Goal: Task Accomplishment & Management: Manage account settings

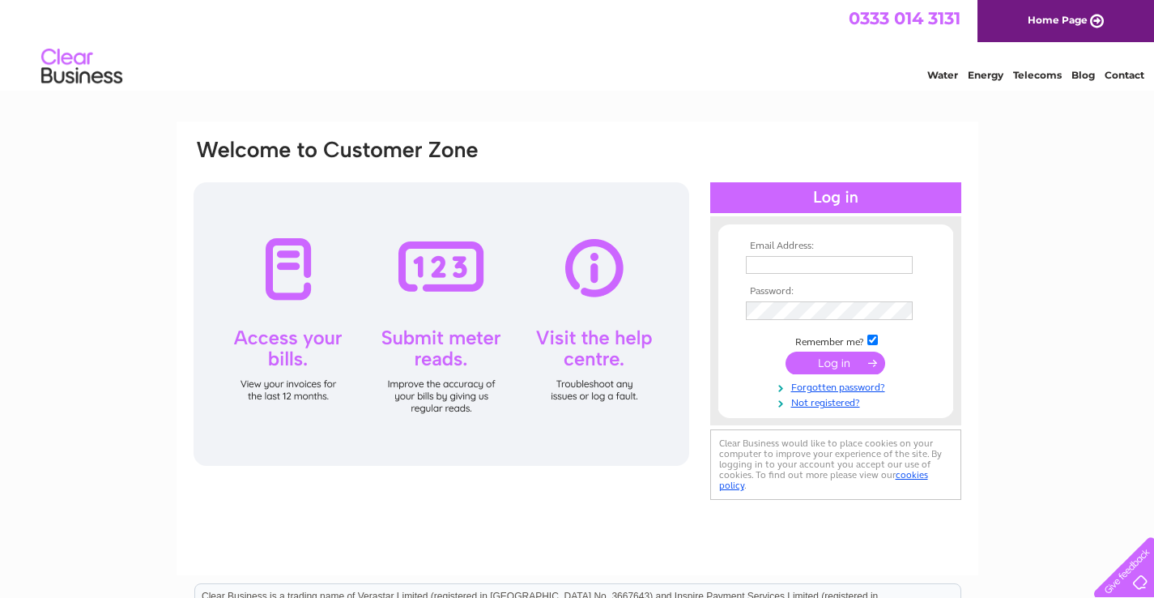
type input "kelly@junitrust.com"
click at [836, 360] on input "submit" at bounding box center [836, 364] width 100 height 23
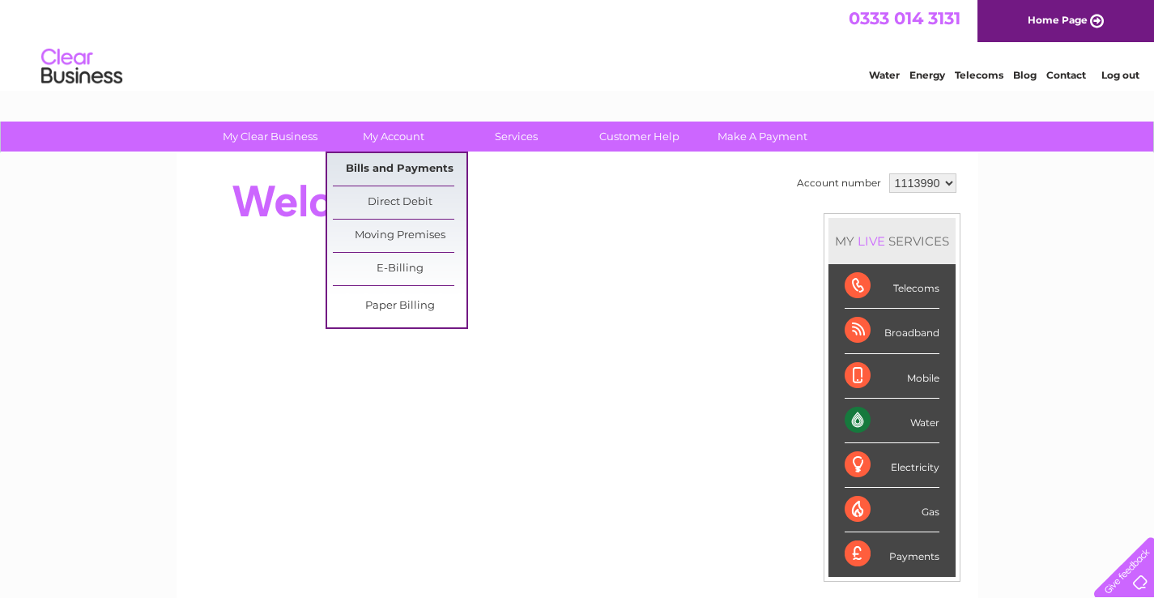
click at [389, 161] on link "Bills and Payments" at bounding box center [400, 169] width 134 height 32
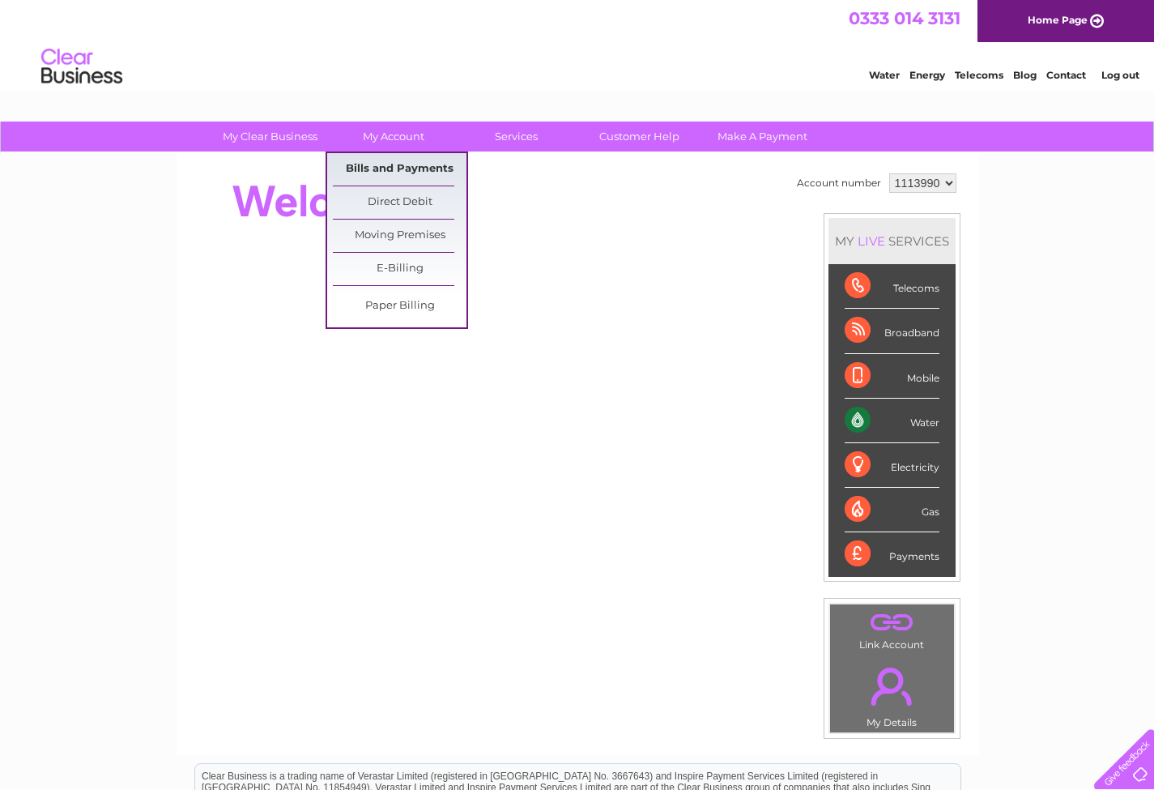
click at [407, 170] on link "Bills and Payments" at bounding box center [400, 169] width 134 height 32
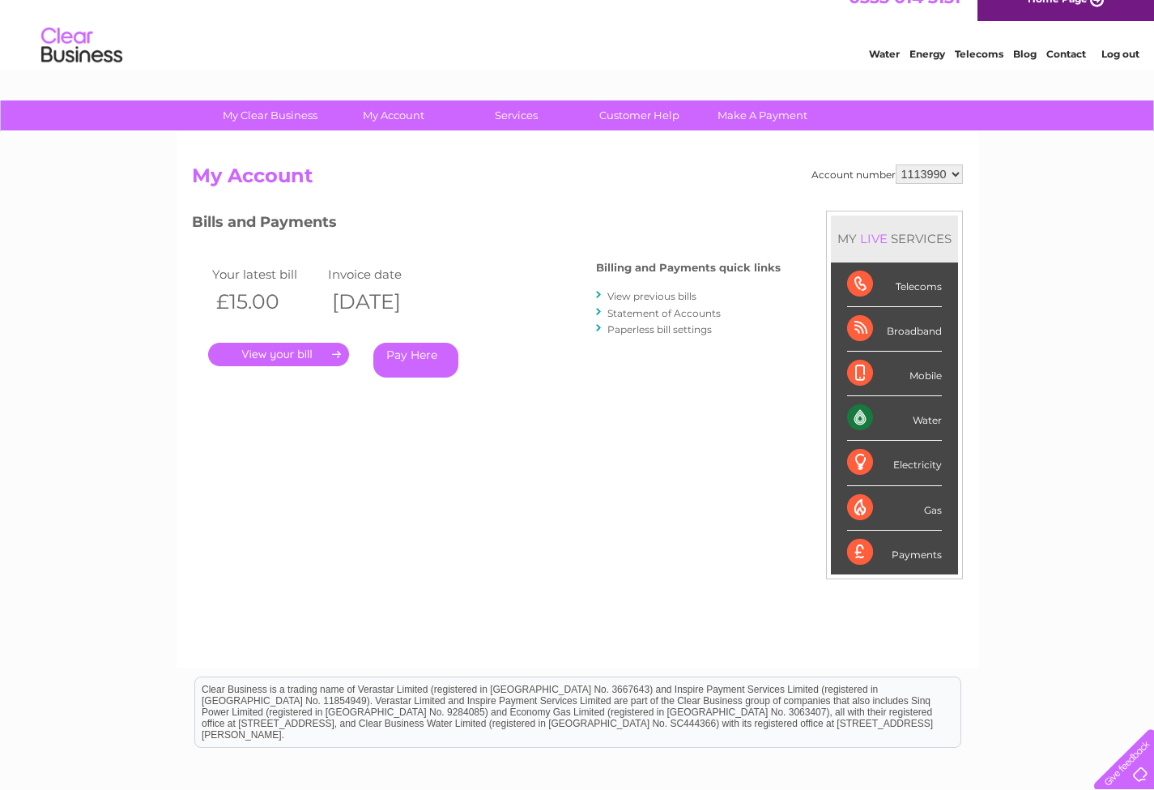
scroll to position [97, 0]
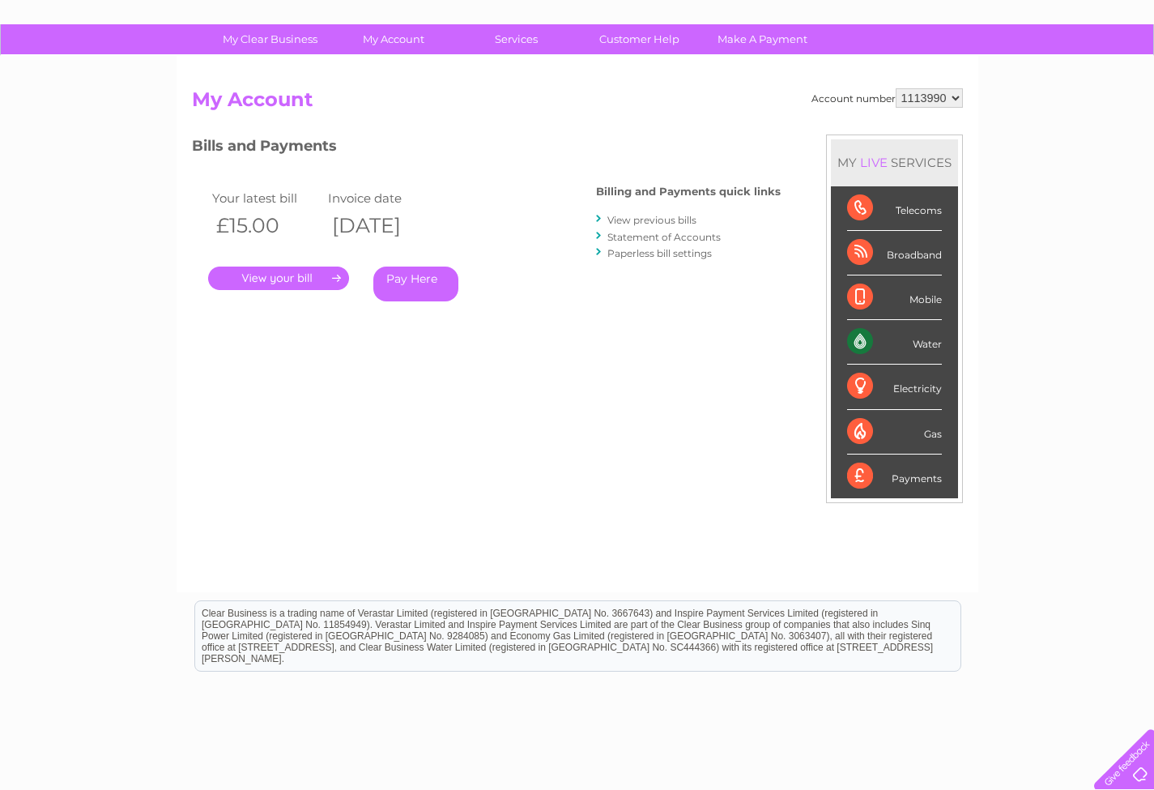
click at [267, 281] on link "." at bounding box center [278, 277] width 141 height 23
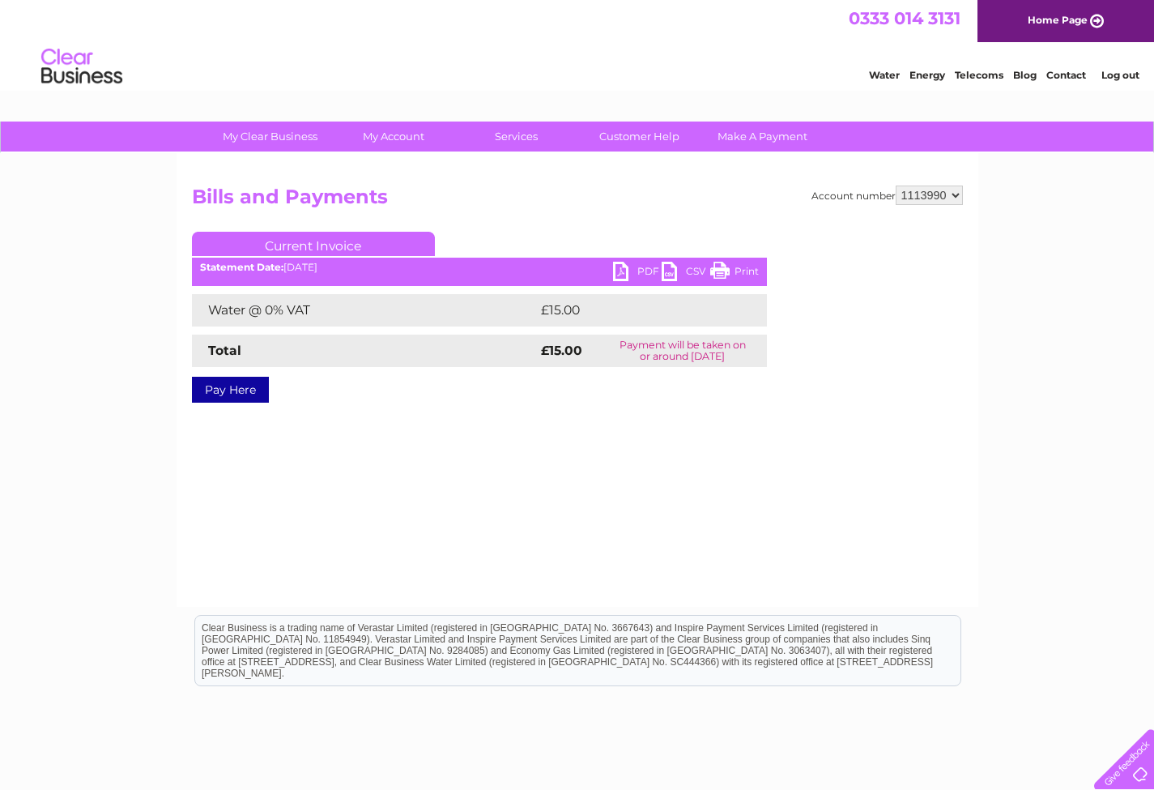
click at [629, 263] on link "PDF" at bounding box center [637, 273] width 49 height 23
click at [1121, 73] on link "Log out" at bounding box center [1121, 75] width 38 height 12
